Goal: Find specific page/section: Find specific page/section

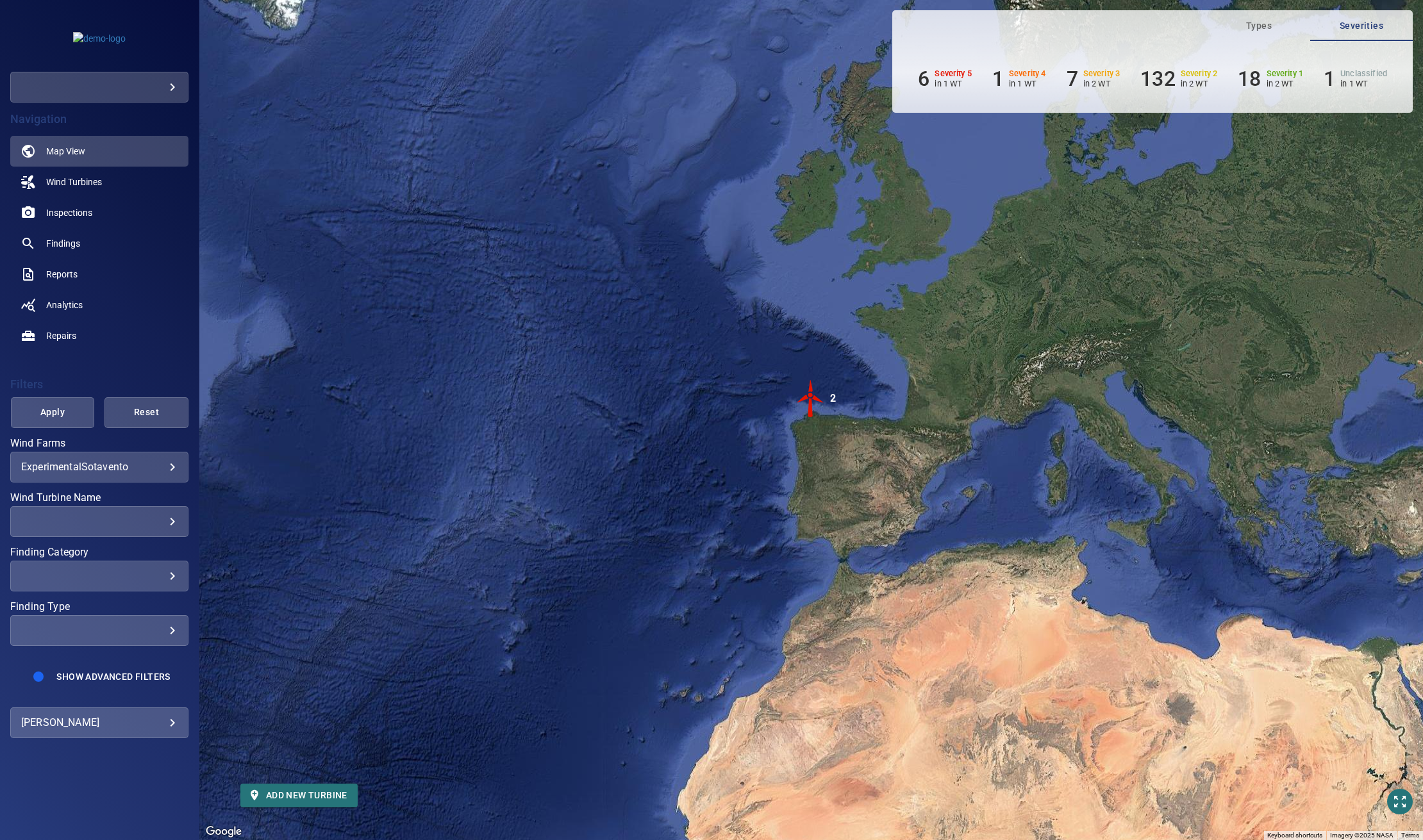
click at [159, 73] on div "​" at bounding box center [100, 87] width 178 height 31
click at [163, 92] on body "**********" at bounding box center [711, 420] width 1423 height 840
click at [264, 93] on link "testcompanyemma" at bounding box center [262, 87] width 155 height 23
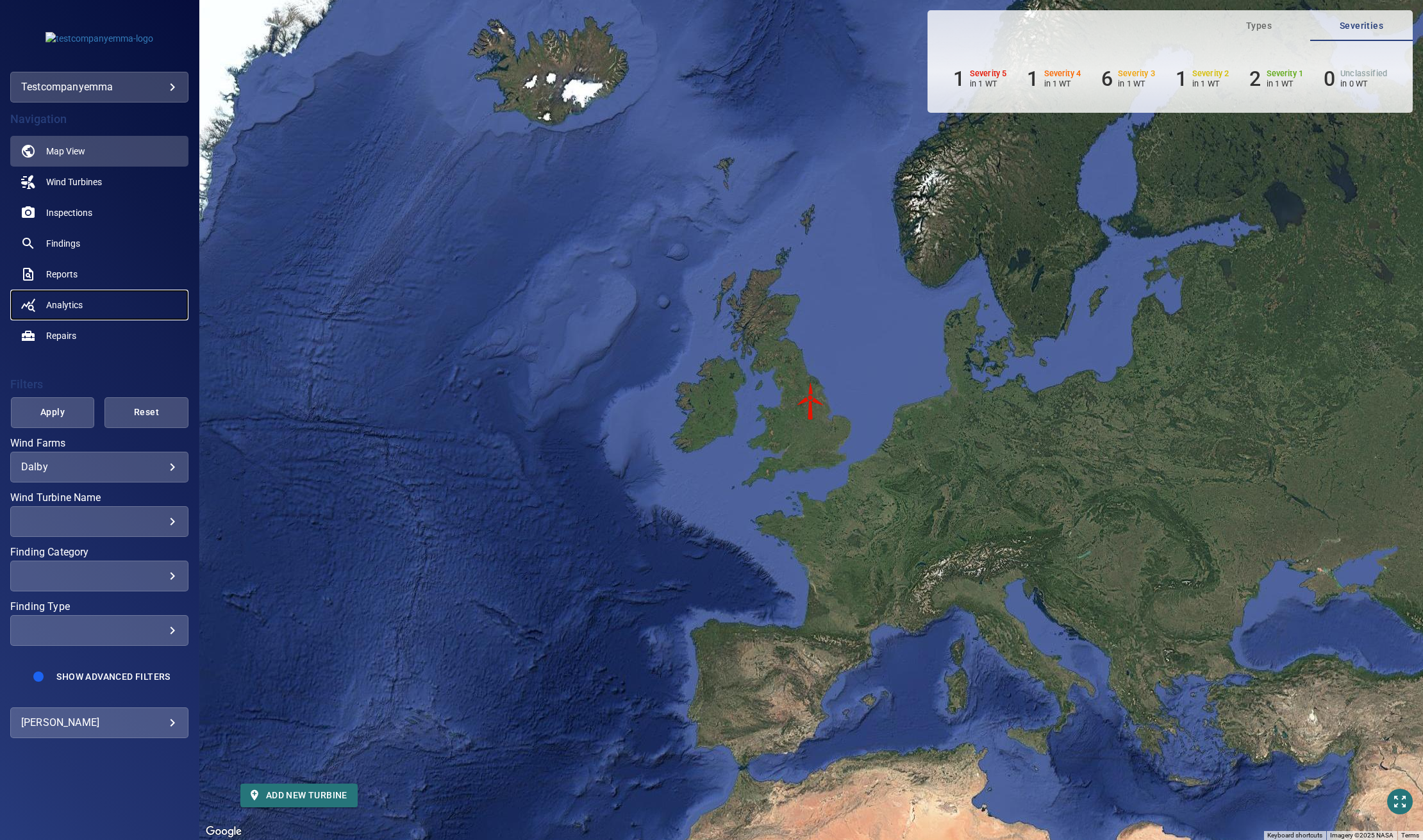
click at [69, 312] on link "Analytics" at bounding box center [100, 305] width 178 height 31
